Goal: Task Accomplishment & Management: Use online tool/utility

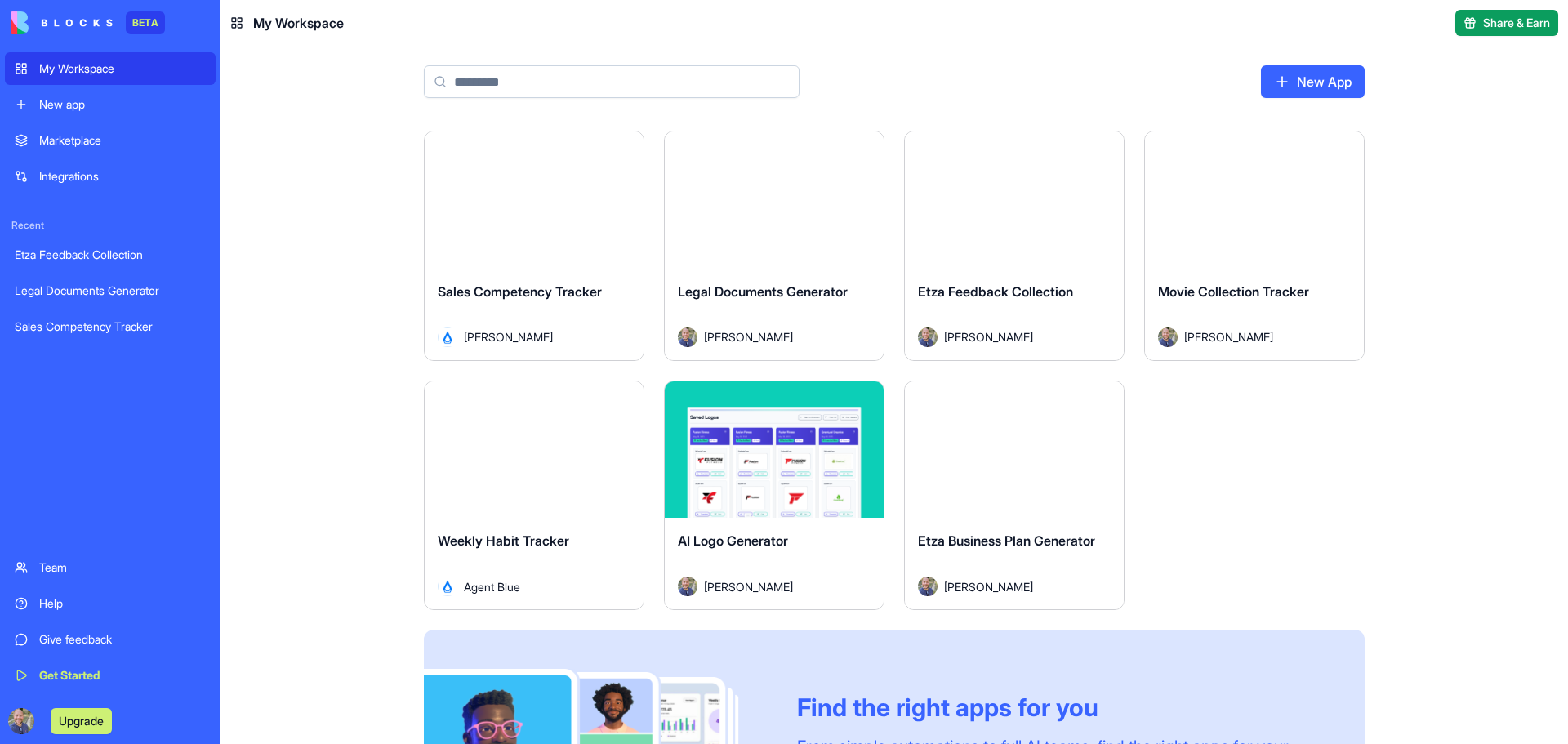
click at [550, 454] on button "Launch" at bounding box center [533, 449] width 122 height 33
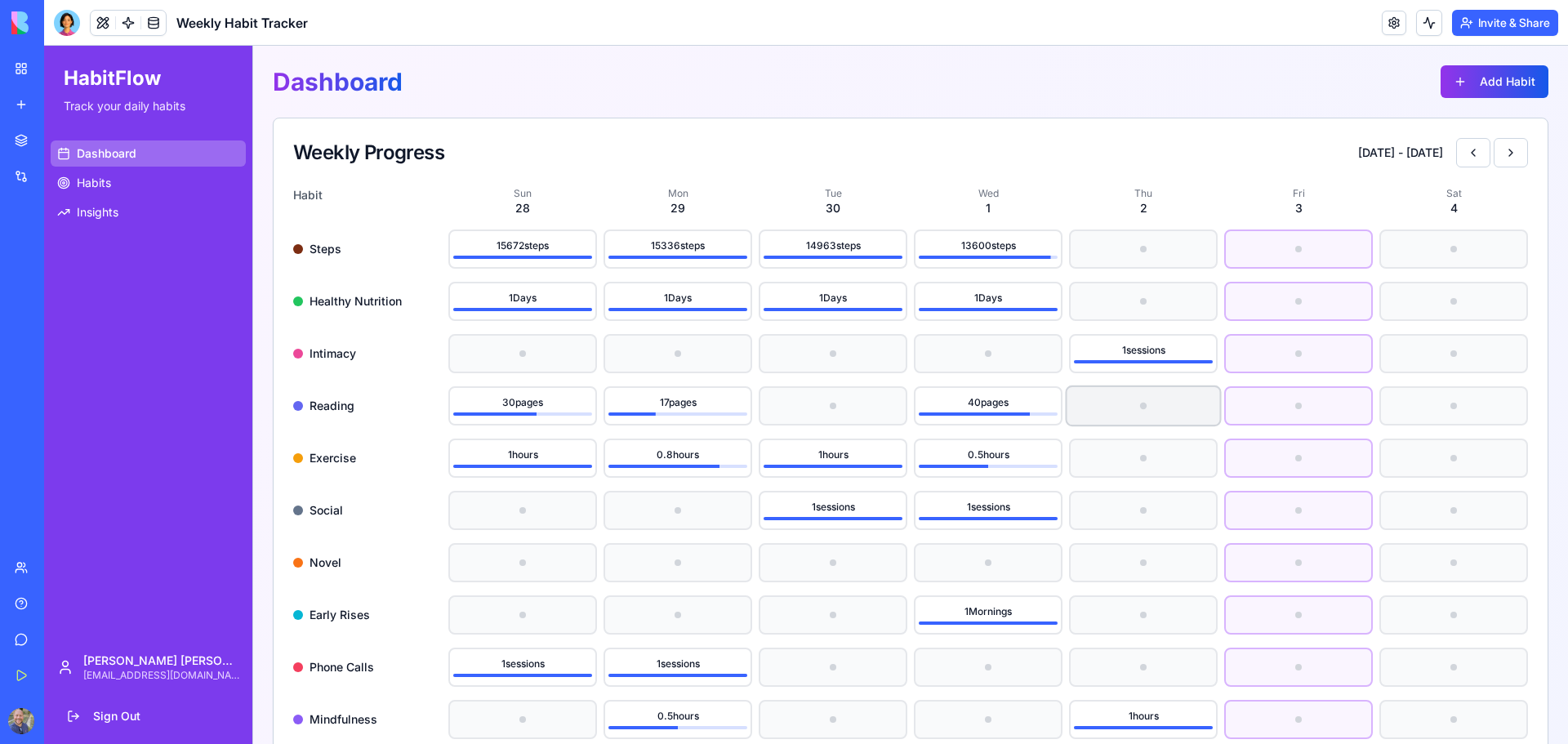
click at [1113, 411] on div at bounding box center [1143, 406] width 153 height 37
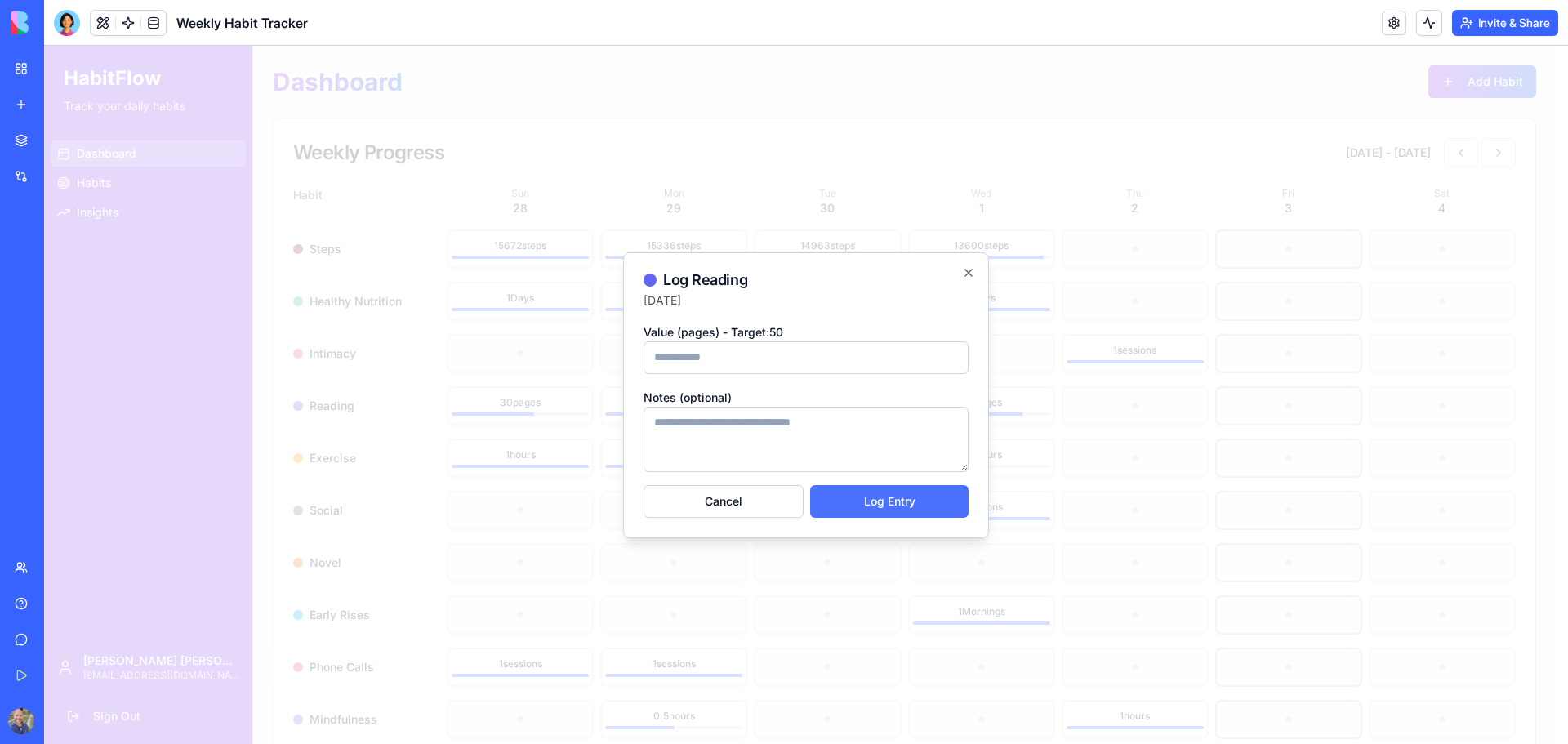
type input "**"
click at [905, 504] on button "Log Entry" at bounding box center [889, 502] width 159 height 33
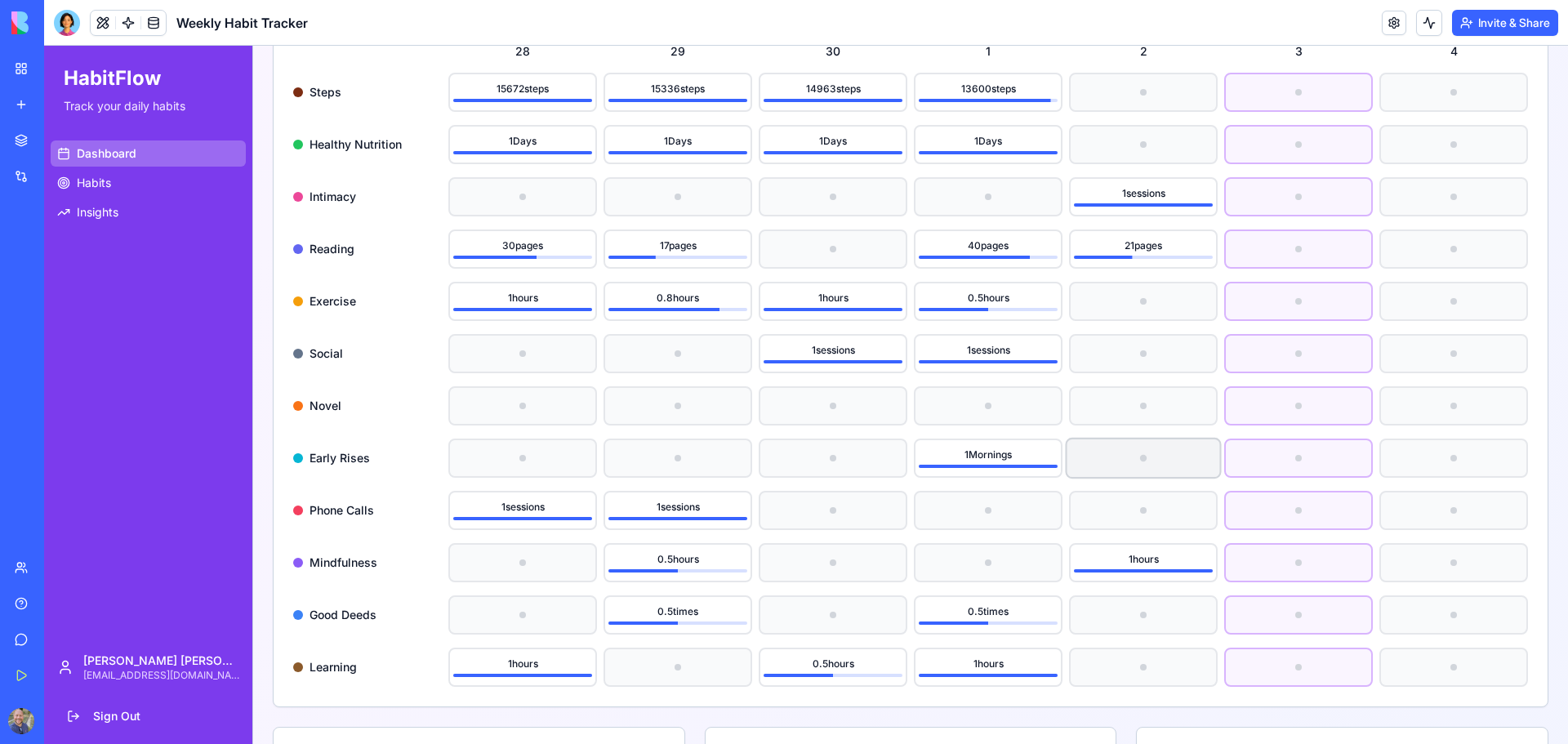
scroll to position [163, 0]
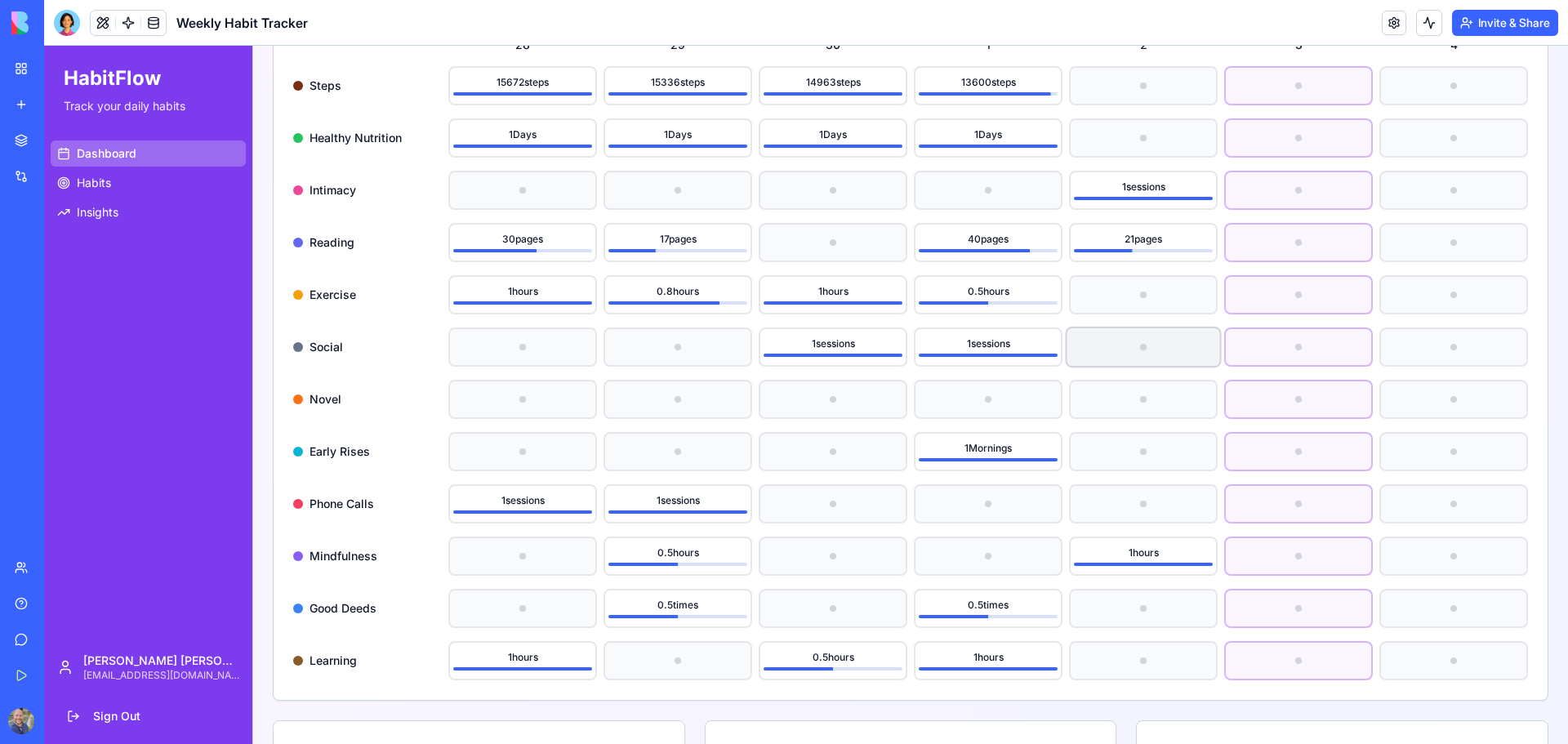
click at [1139, 355] on div at bounding box center [1143, 347] width 153 height 37
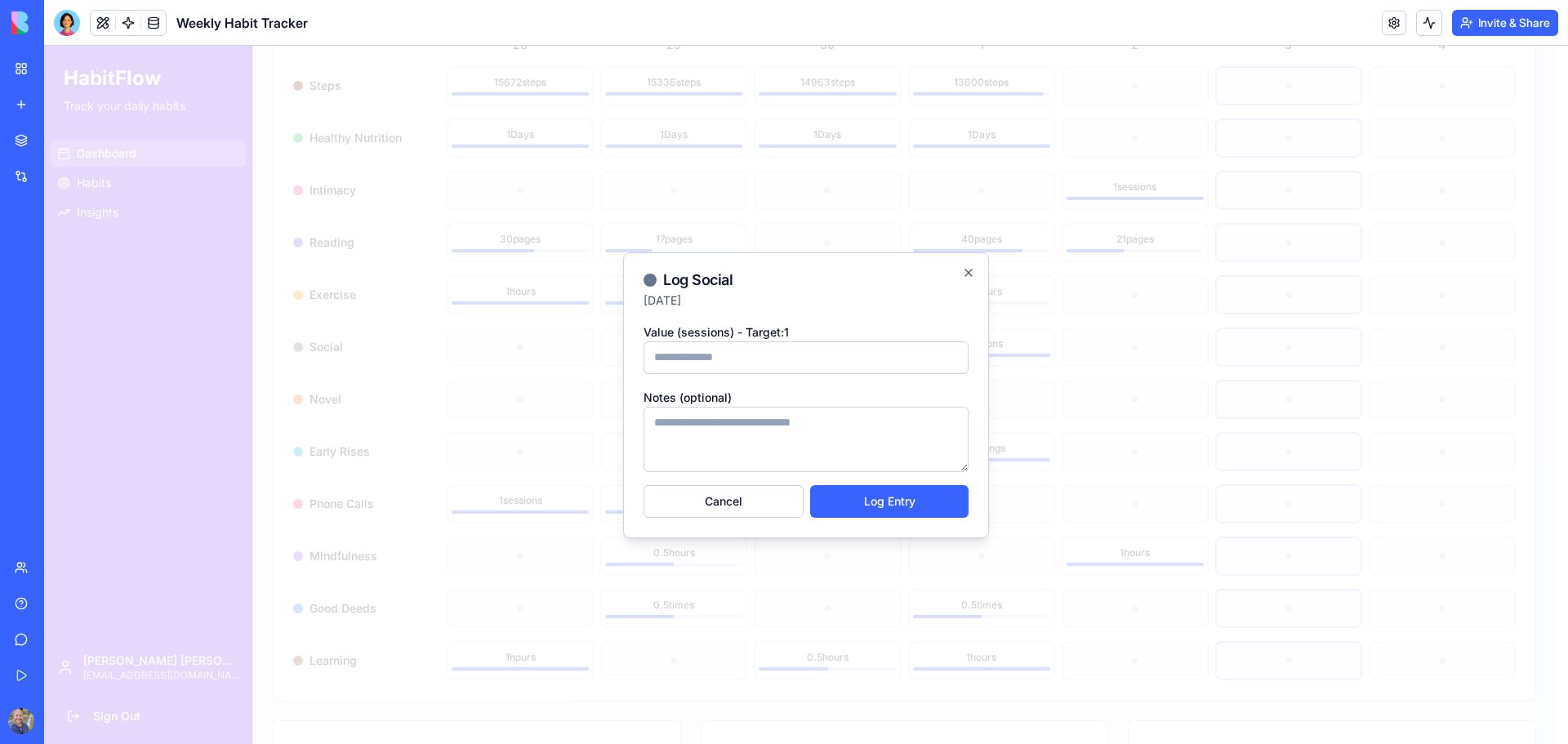
type input "*"
click at [738, 446] on textarea "Notes (optional)" at bounding box center [806, 439] width 325 height 65
type textarea "**********"
click at [876, 498] on button "Log Entry" at bounding box center [889, 502] width 159 height 33
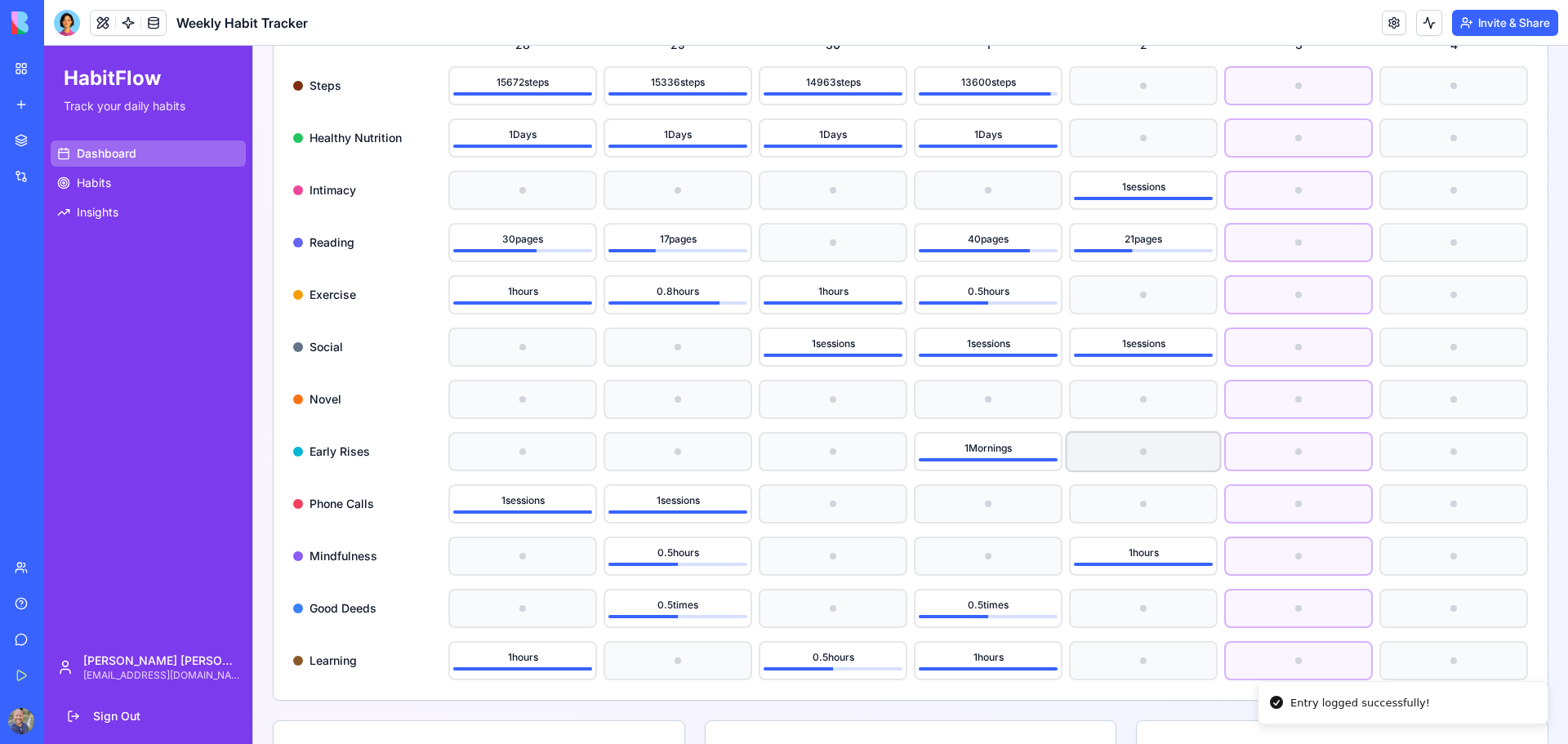
click at [1126, 464] on div at bounding box center [1143, 451] width 153 height 37
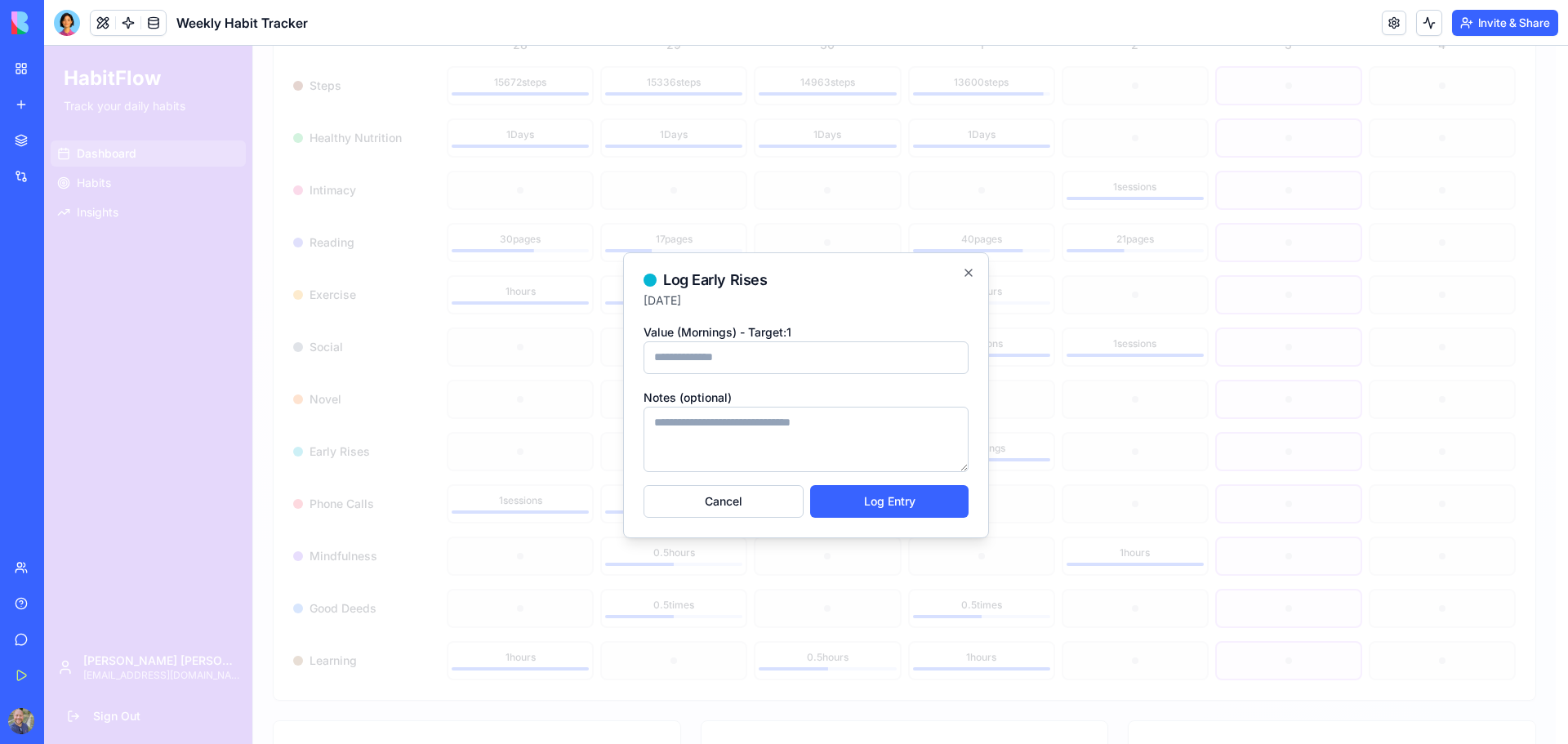
type input "*"
click at [752, 437] on textarea "Notes (optional)" at bounding box center [806, 439] width 325 height 65
click at [928, 499] on button "Log Entry" at bounding box center [889, 502] width 159 height 33
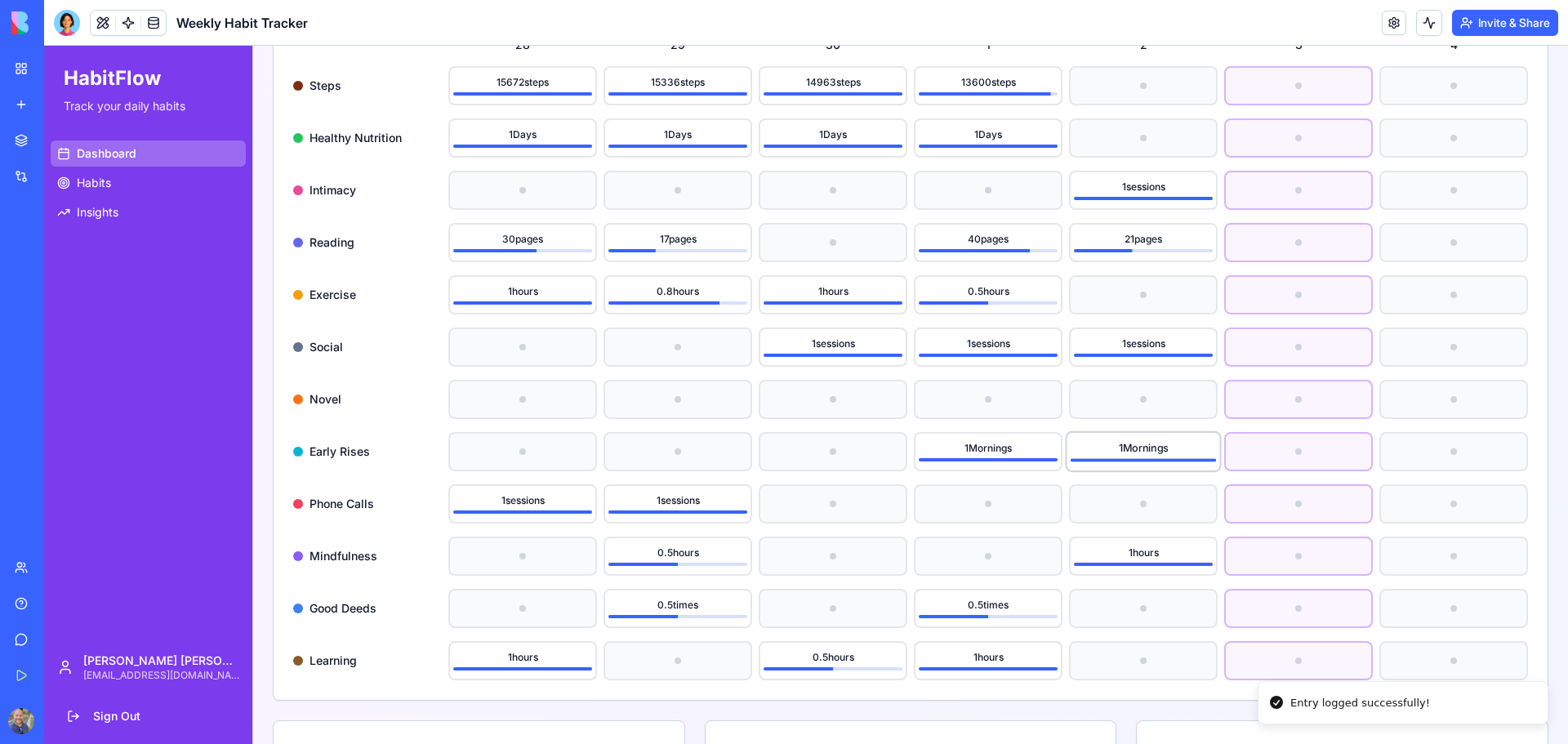
click at [1163, 449] on div "1 Mornings" at bounding box center [1143, 448] width 146 height 13
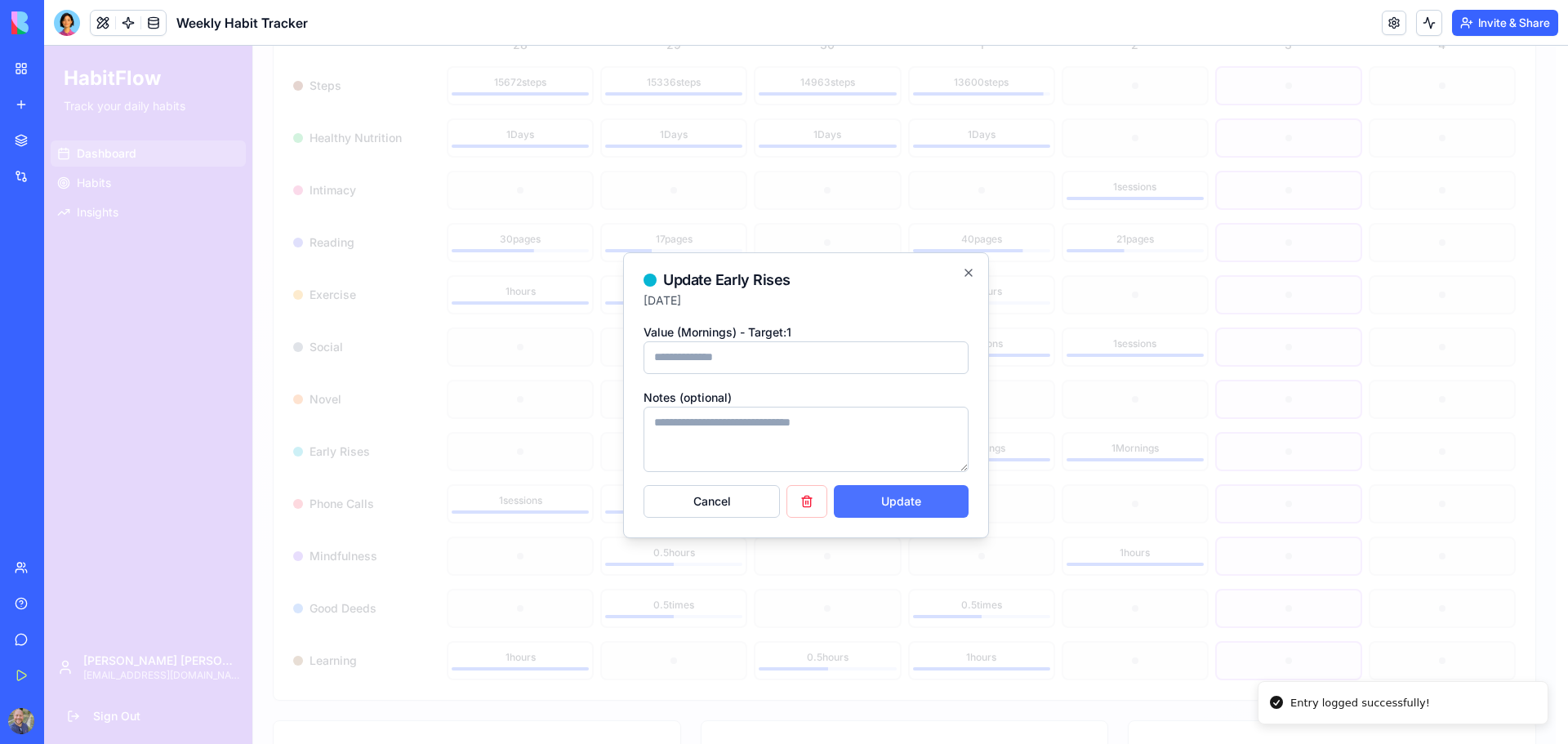
type input "*"
click at [886, 509] on button "Update" at bounding box center [901, 502] width 135 height 33
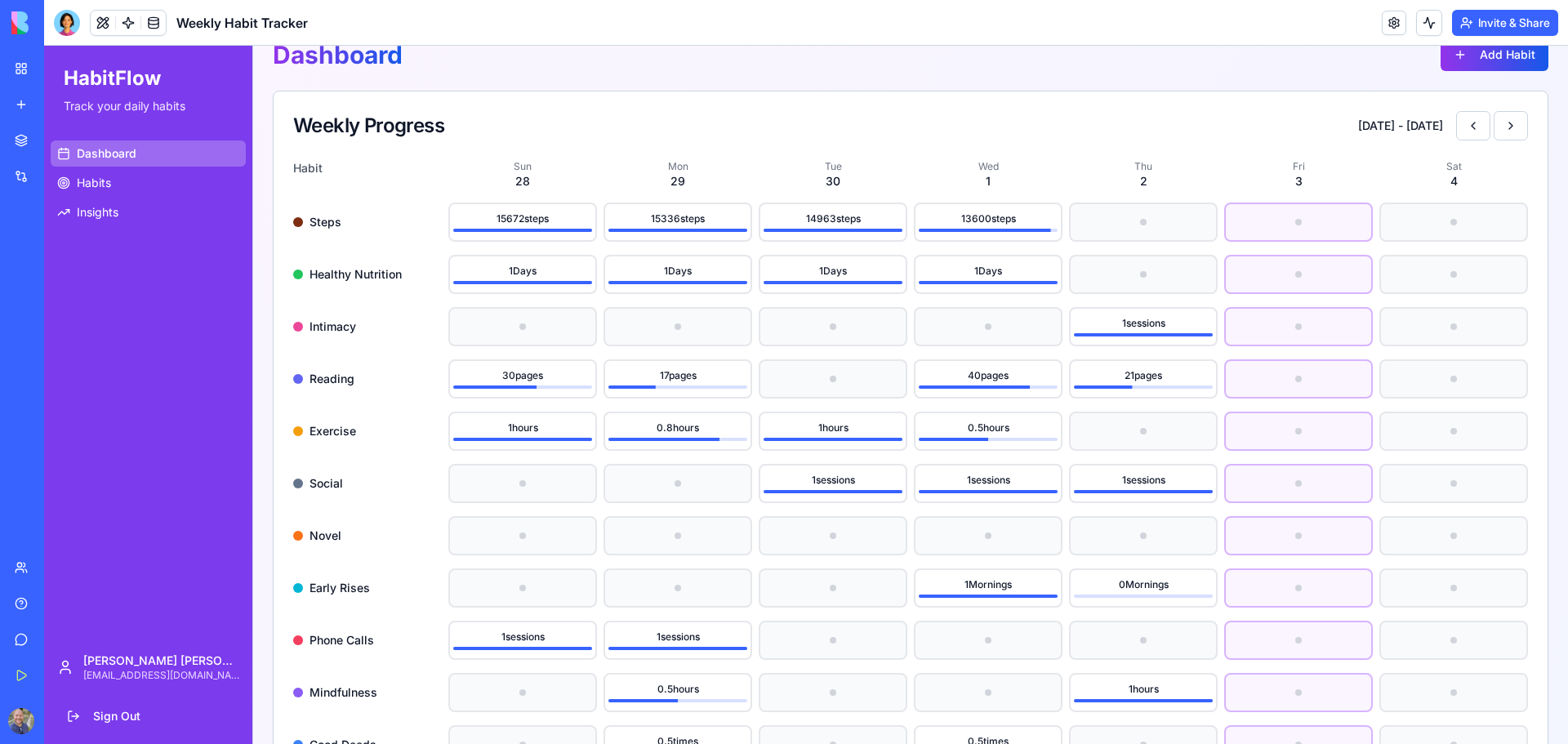
scroll to position [0, 0]
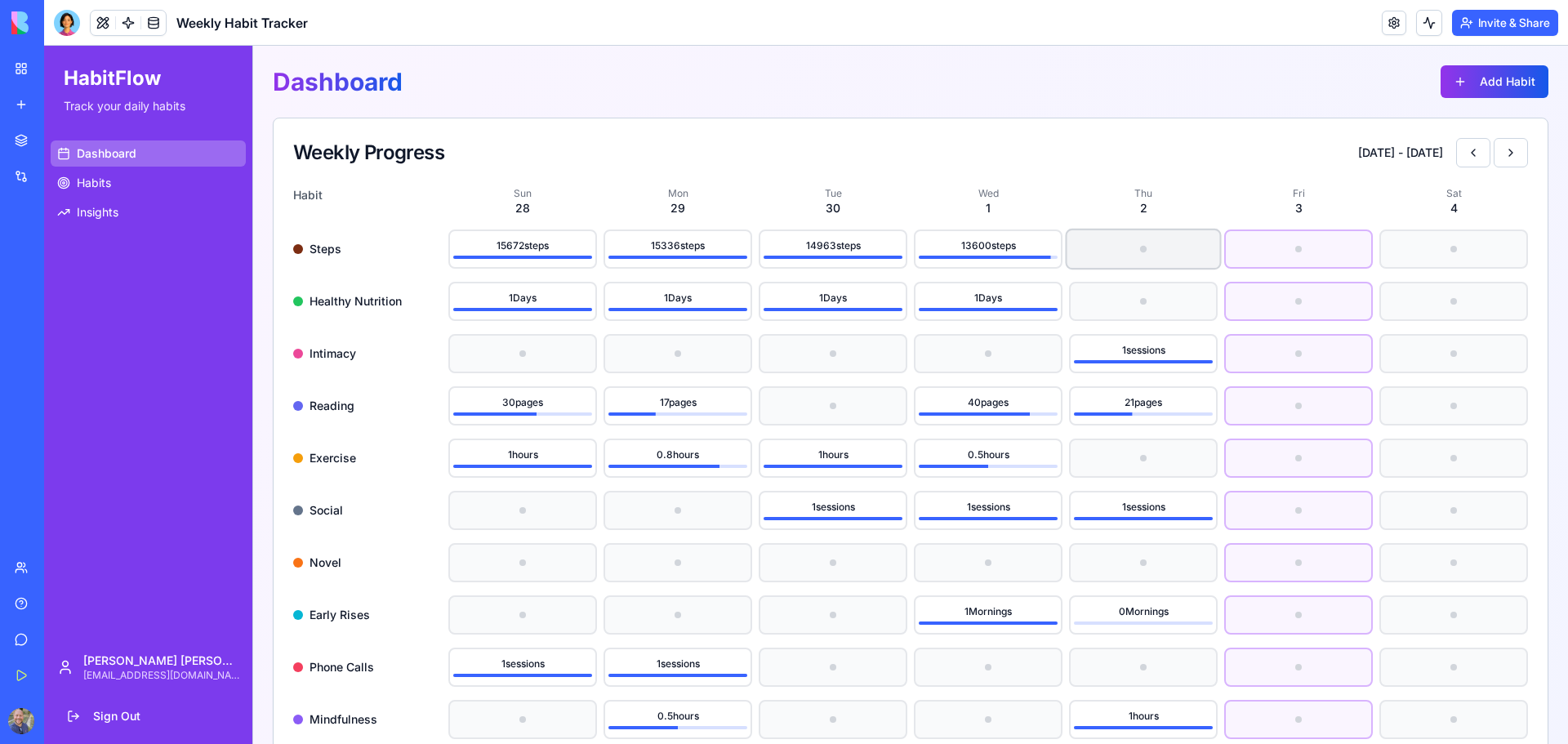
click at [1093, 244] on div at bounding box center [1143, 249] width 153 height 37
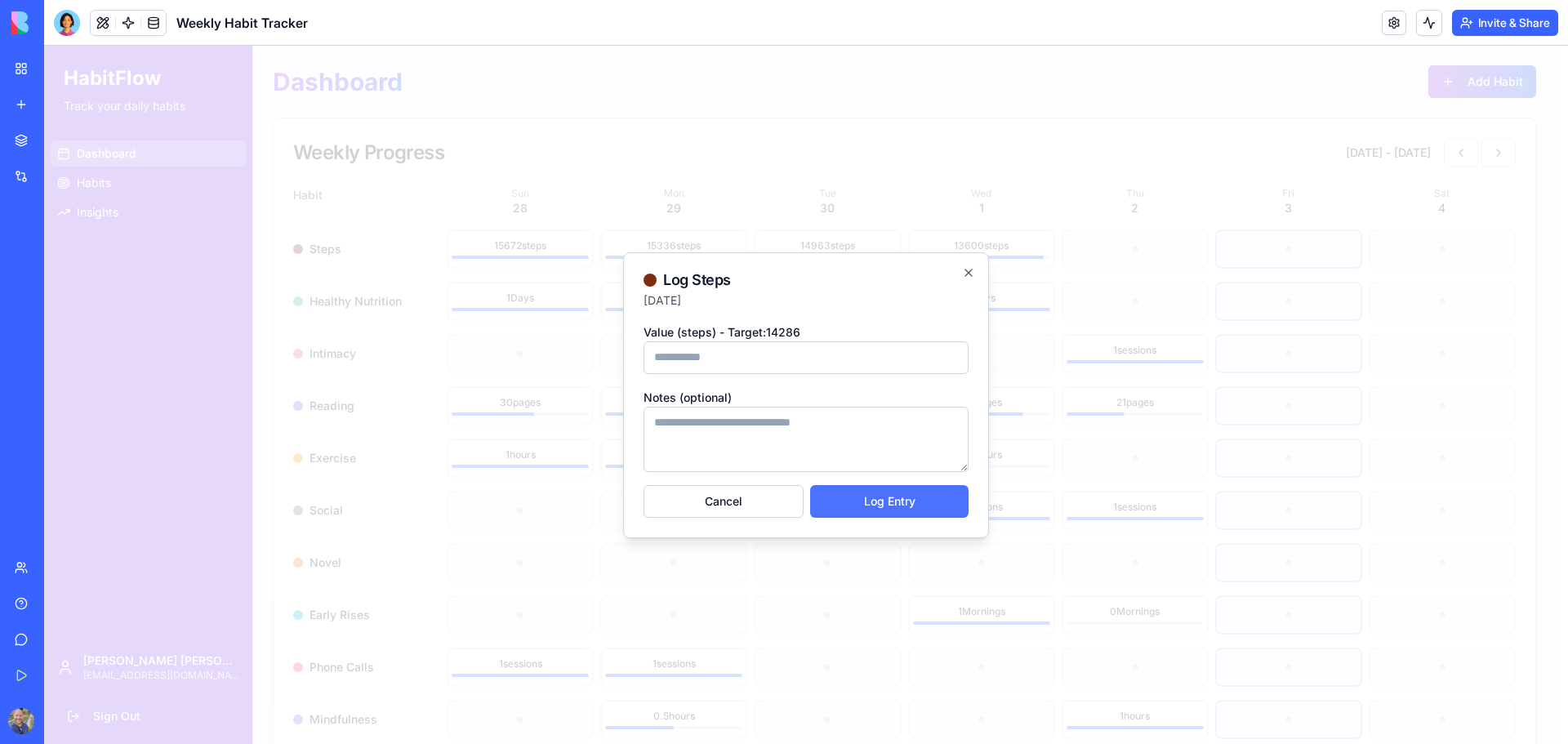
type input "****"
click at [953, 495] on button "Log Entry" at bounding box center [889, 502] width 159 height 33
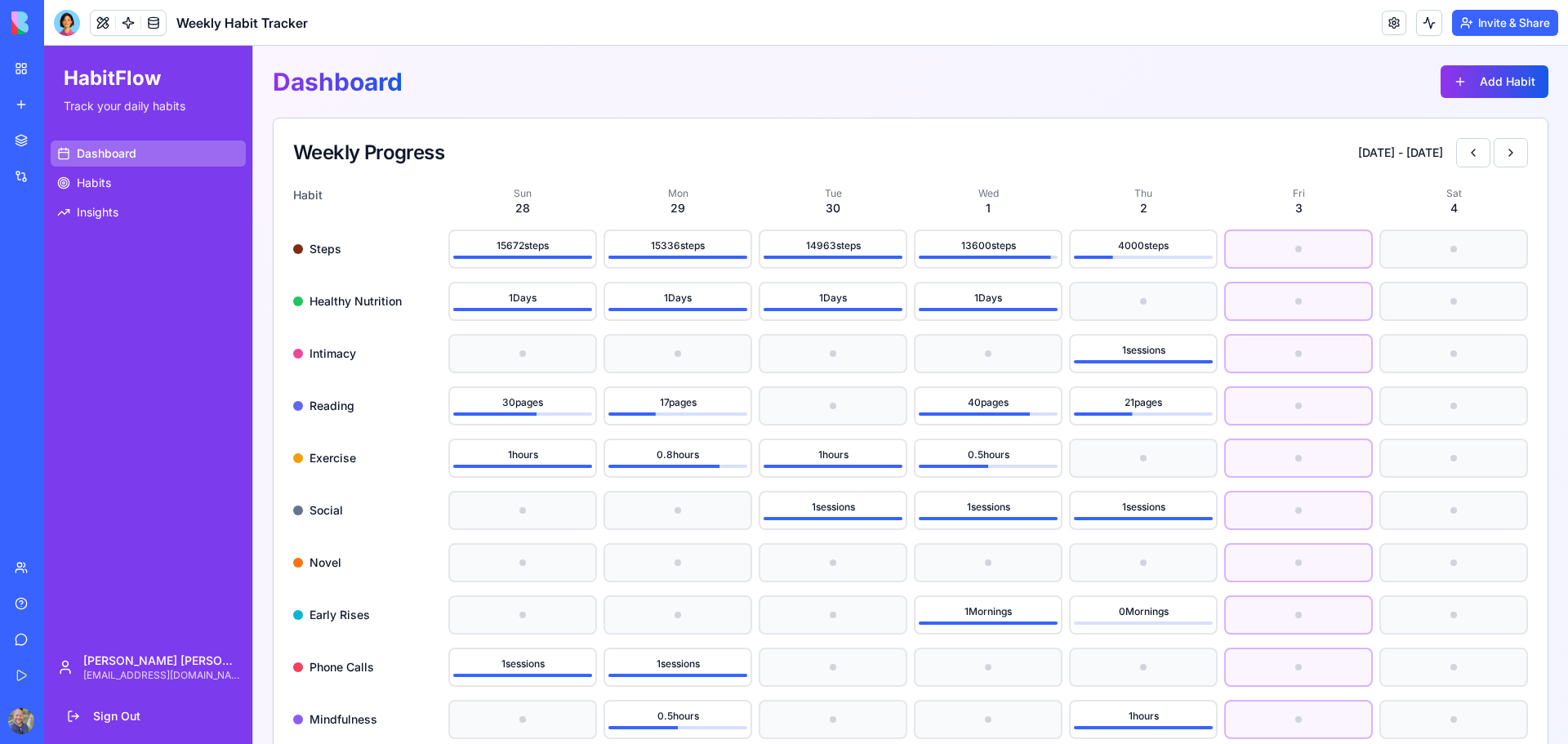
drag, startPoint x: 1234, startPoint y: 0, endPoint x: 967, endPoint y: 34, distance: 269.2
click at [967, 35] on header "Weekly Habit Tracker Invite & Share" at bounding box center [806, 23] width 1524 height 46
